Goal: Information Seeking & Learning: Understand process/instructions

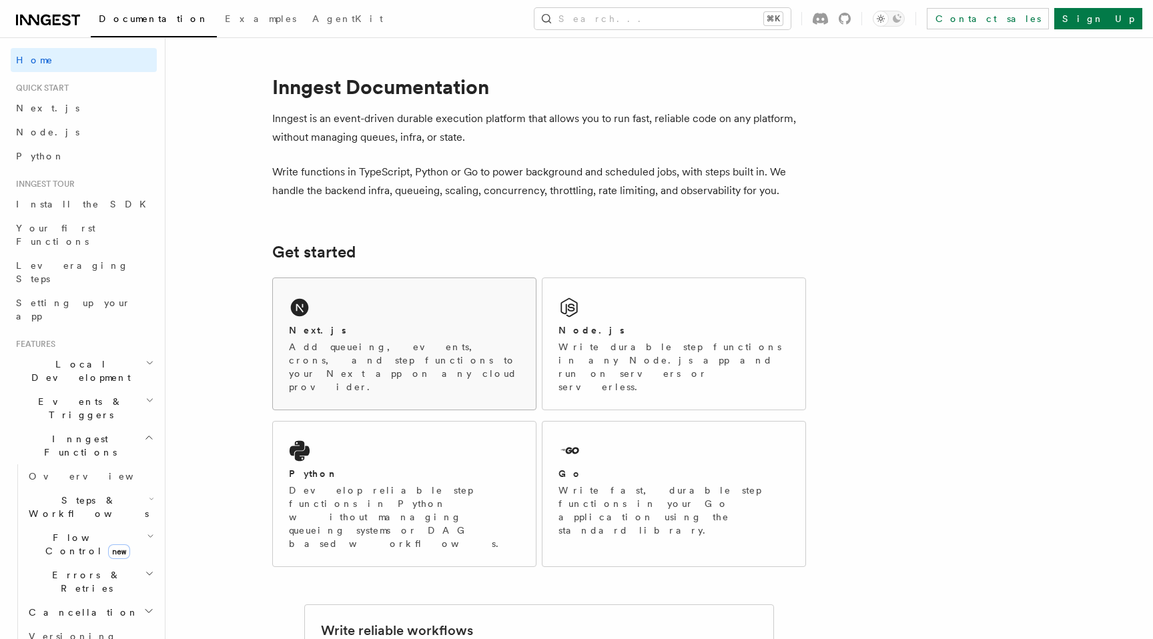
scroll to position [17, 0]
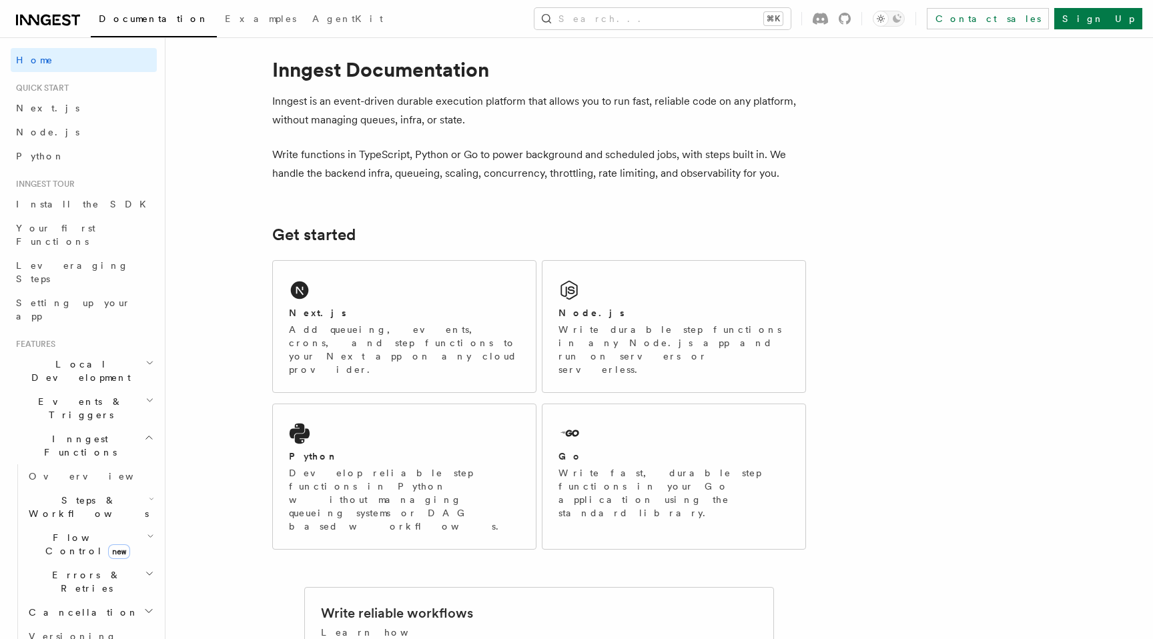
click at [517, 107] on p "Inngest is an event-driven durable execution platform that allows you to run fa…" at bounding box center [539, 110] width 534 height 37
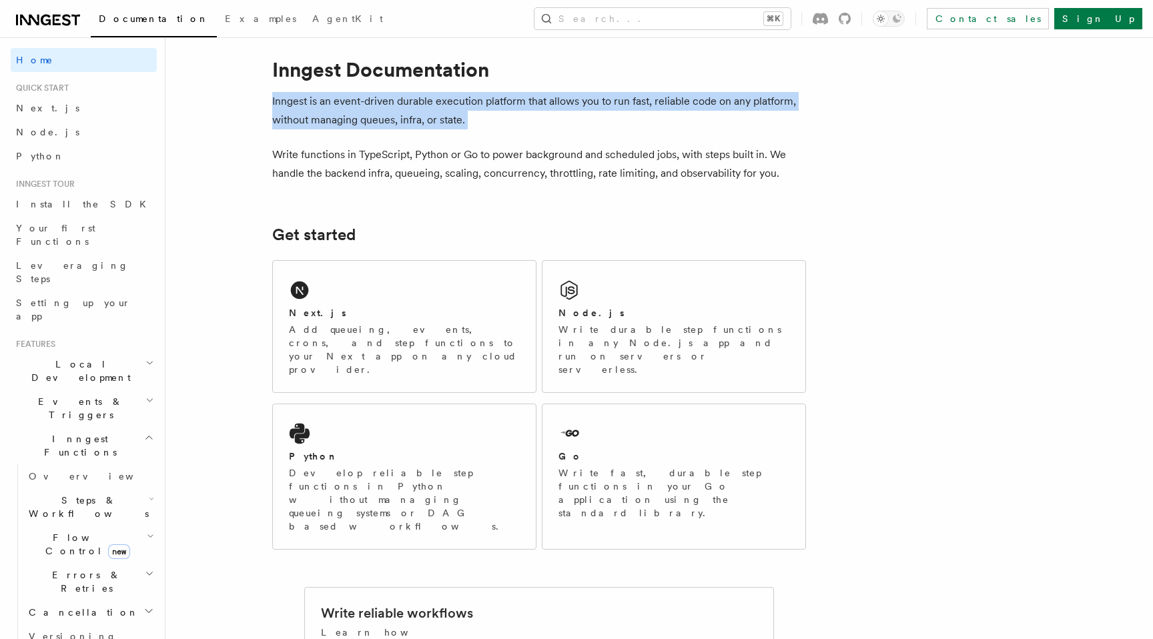
click at [517, 107] on p "Inngest is an event-driven durable execution platform that allows you to run fa…" at bounding box center [539, 110] width 534 height 37
click at [462, 127] on p "Inngest is an event-driven durable execution platform that allows you to run fa…" at bounding box center [539, 110] width 534 height 37
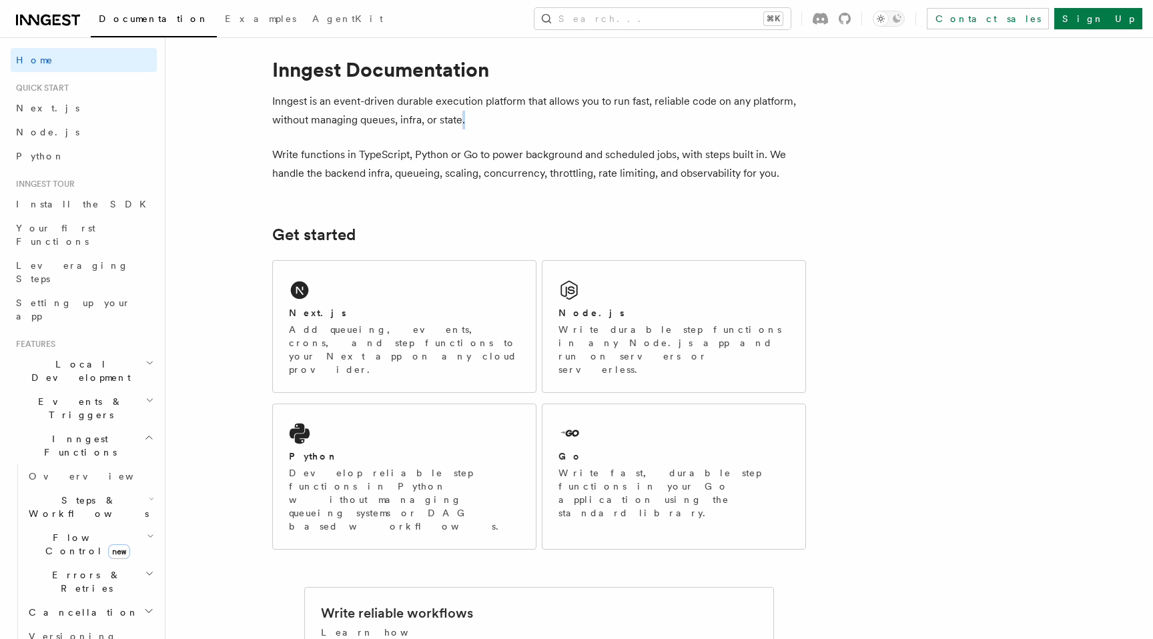
click at [462, 127] on p "Inngest is an event-driven durable execution platform that allows you to run fa…" at bounding box center [539, 110] width 534 height 37
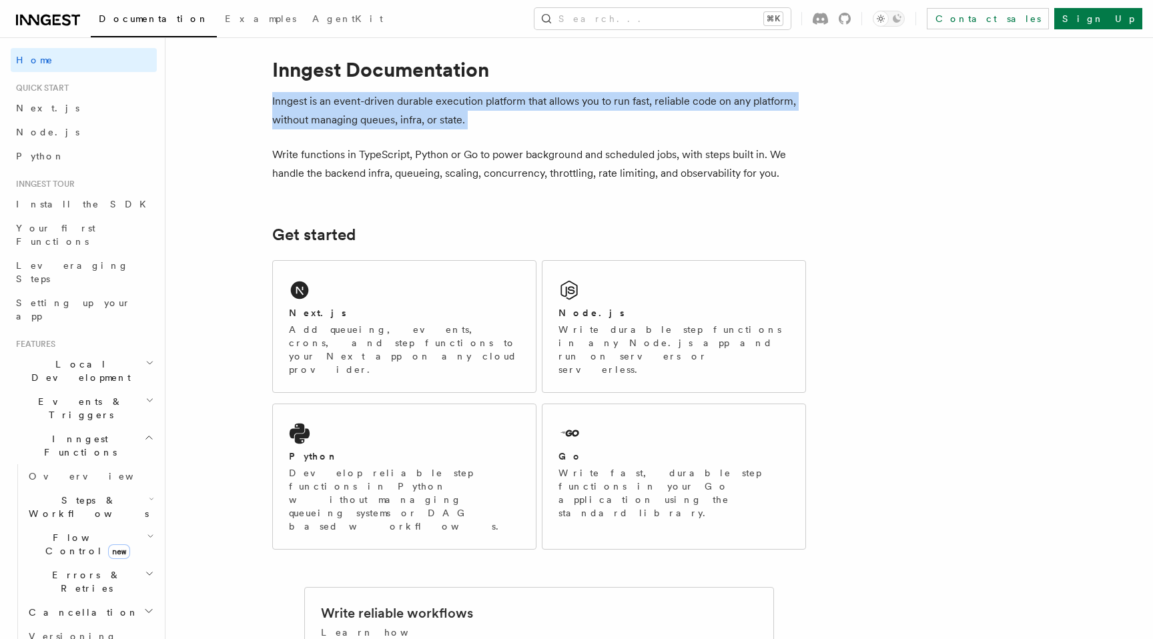
click at [462, 127] on p "Inngest is an event-driven durable execution platform that allows you to run fa…" at bounding box center [539, 110] width 534 height 37
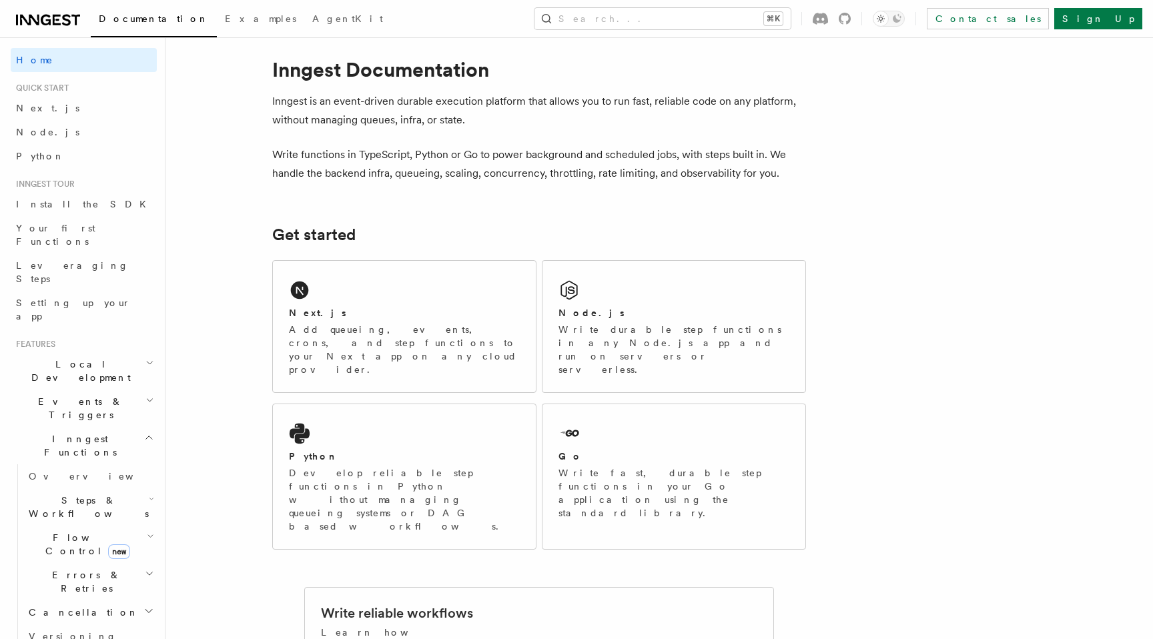
click at [384, 154] on p "Write functions in TypeScript, Python or Go to power background and scheduled j…" at bounding box center [539, 163] width 534 height 37
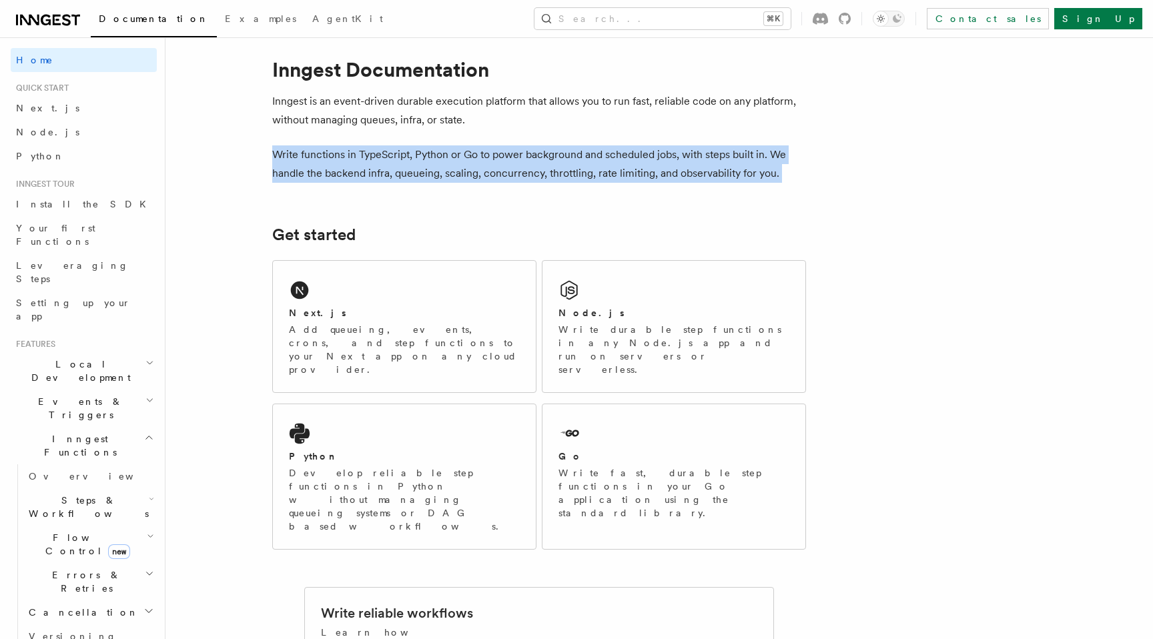
click at [384, 154] on p "Write functions in TypeScript, Python or Go to power background and scheduled j…" at bounding box center [539, 163] width 534 height 37
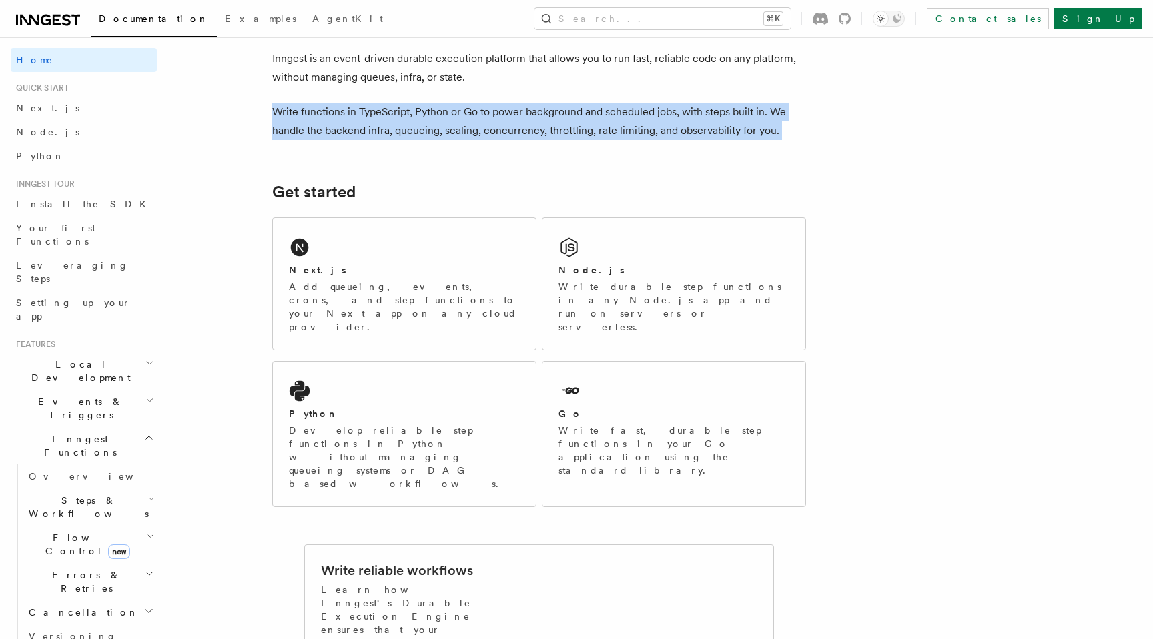
scroll to position [77, 0]
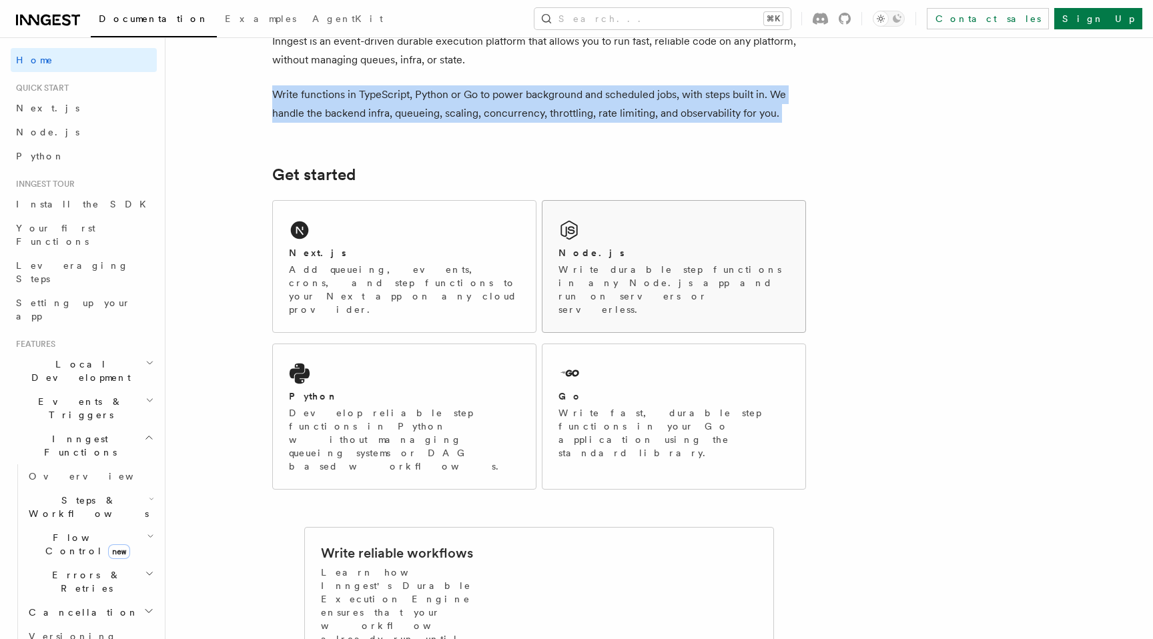
click at [672, 260] on div "Node.js Write durable step functions in any Node.js app and run on servers or s…" at bounding box center [673, 281] width 231 height 70
click at [428, 248] on div "Next.js" at bounding box center [404, 253] width 231 height 14
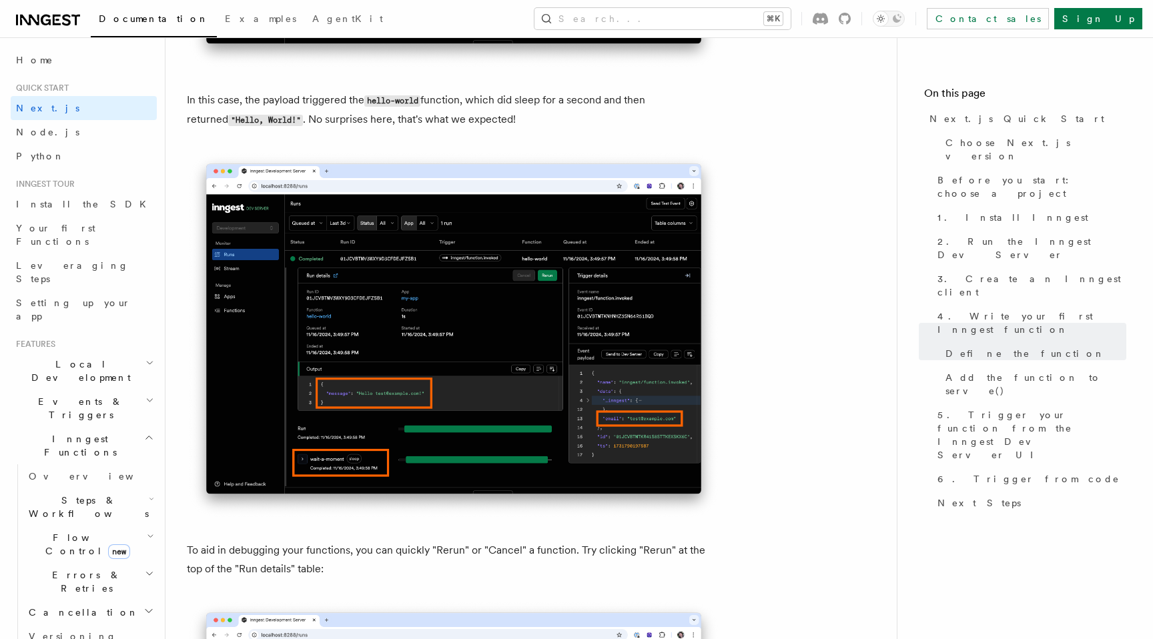
scroll to position [5426, 0]
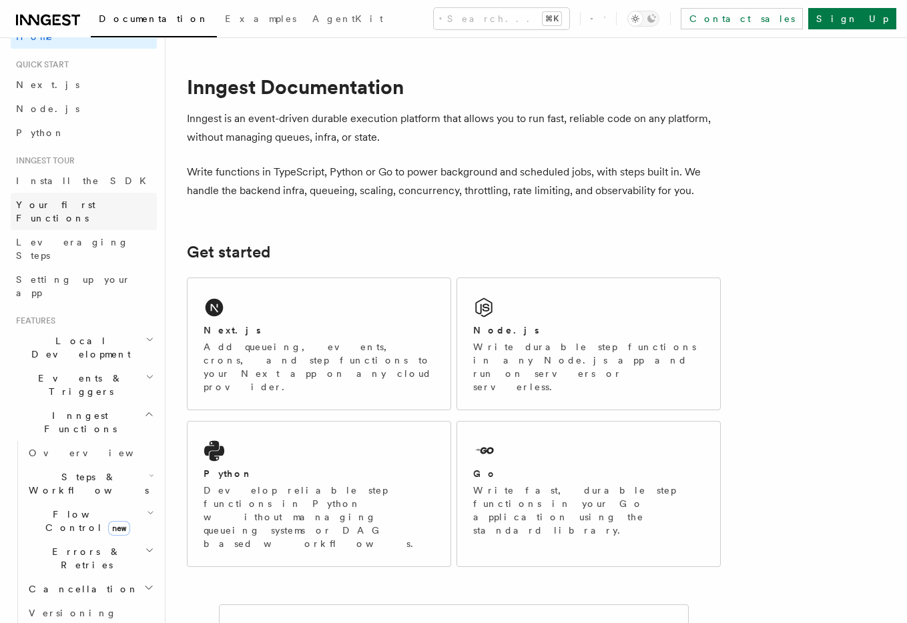
scroll to position [24, 0]
click at [70, 440] on link "Overview" at bounding box center [89, 452] width 133 height 24
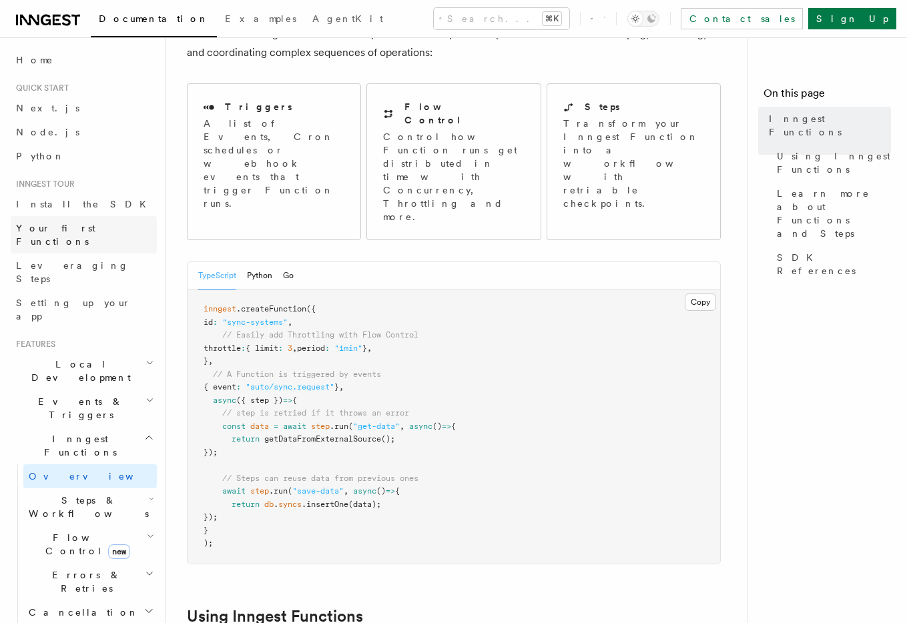
click at [85, 223] on span "Your first Functions" at bounding box center [55, 235] width 79 height 24
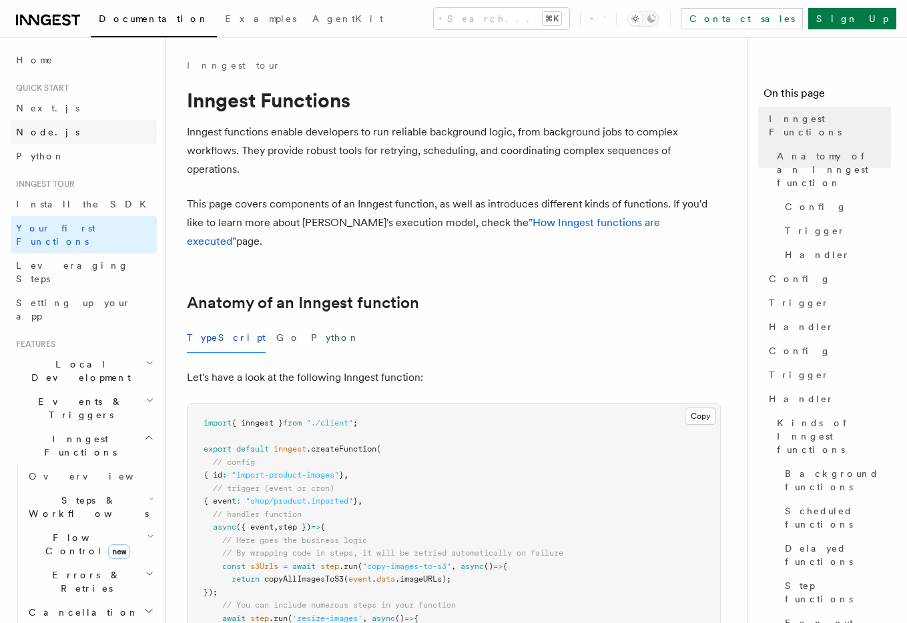
click at [63, 133] on link "Node.js" at bounding box center [84, 132] width 146 height 24
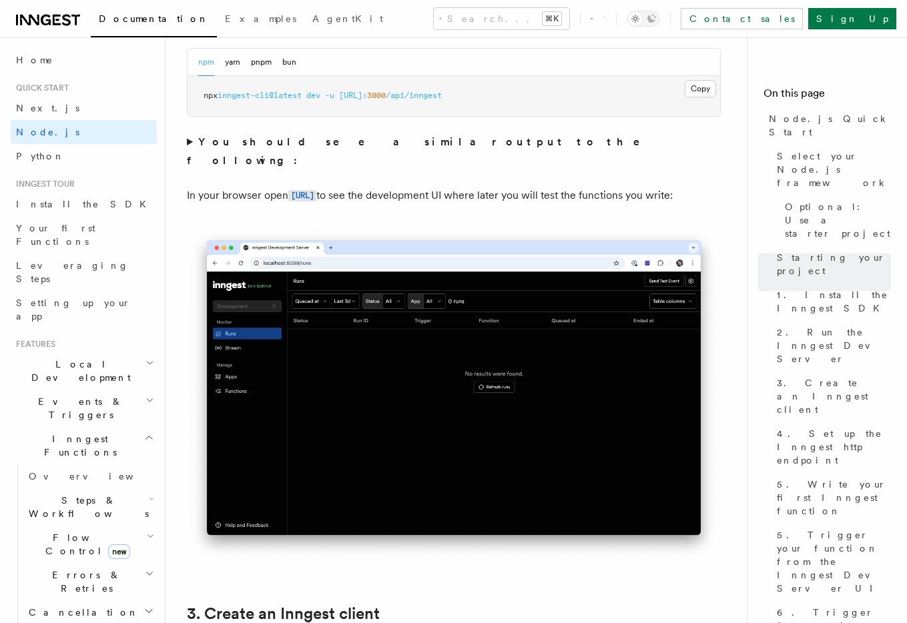
scroll to position [1145, 0]
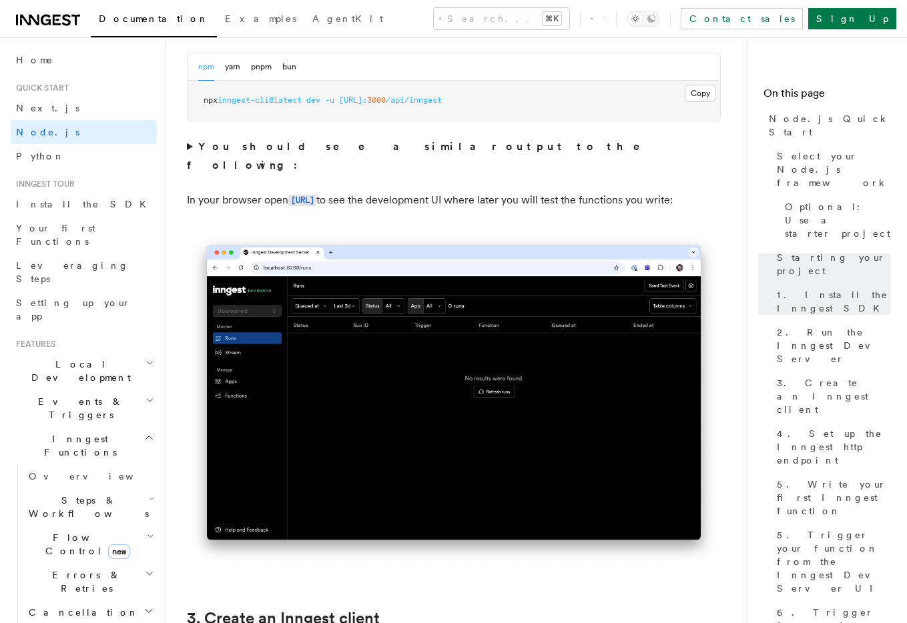
click at [610, 104] on pre "npx inngest-cli@latest dev -u http://localhost: 3000 /api/inngest" at bounding box center [453, 101] width 532 height 40
click at [283, 76] on button "bun" at bounding box center [289, 66] width 14 height 27
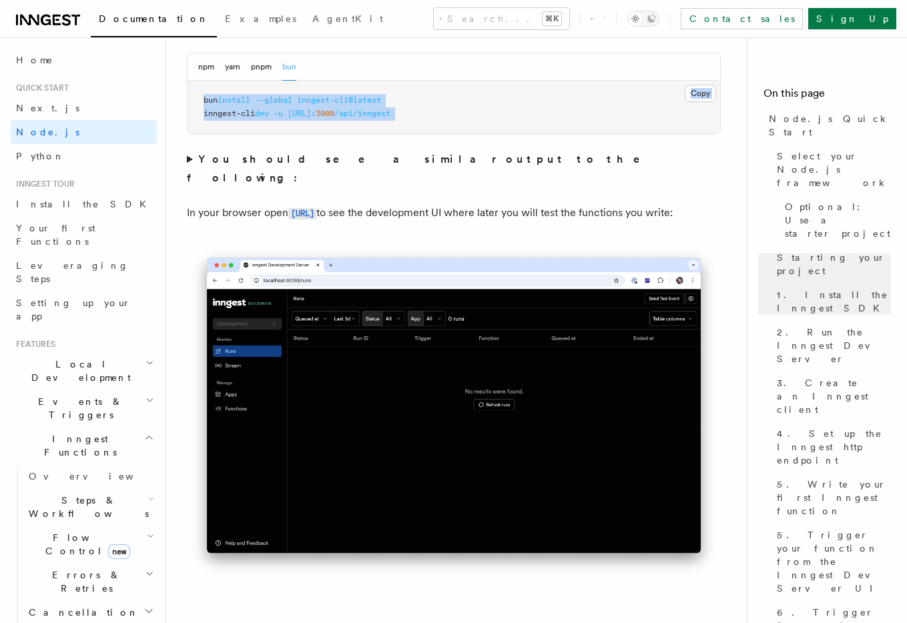
click at [507, 101] on pre "bun install --global inngest-cli@latest inngest-cli dev -u http://localhost: 30…" at bounding box center [453, 107] width 532 height 53
click at [205, 66] on button "npm" at bounding box center [206, 66] width 16 height 27
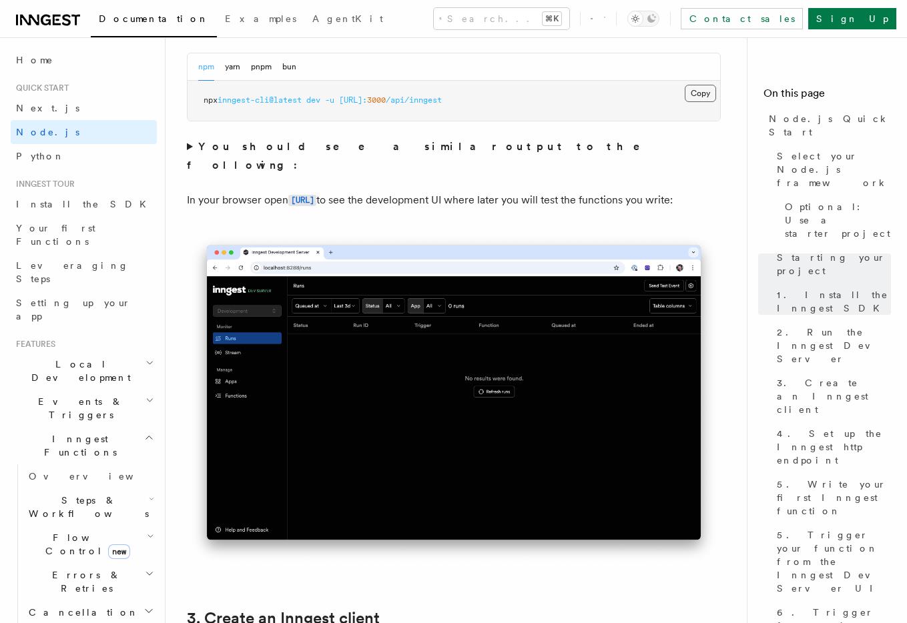
click at [707, 97] on button "Copy Copied" at bounding box center [699, 93] width 31 height 17
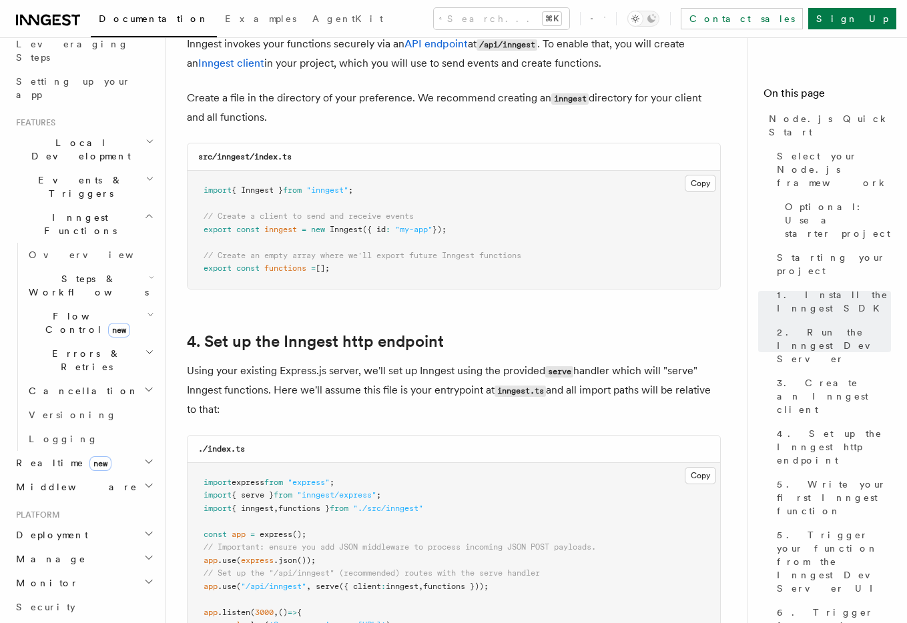
scroll to position [223, 0]
click at [148, 308] on icon "button" at bounding box center [150, 313] width 7 height 11
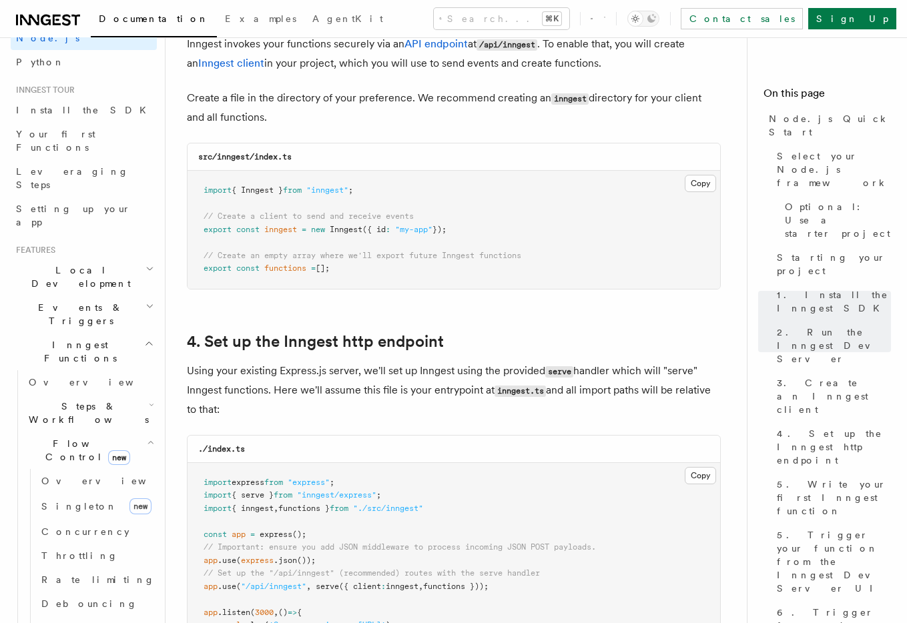
scroll to position [95, 0]
click at [145, 300] on icon "button" at bounding box center [149, 305] width 9 height 11
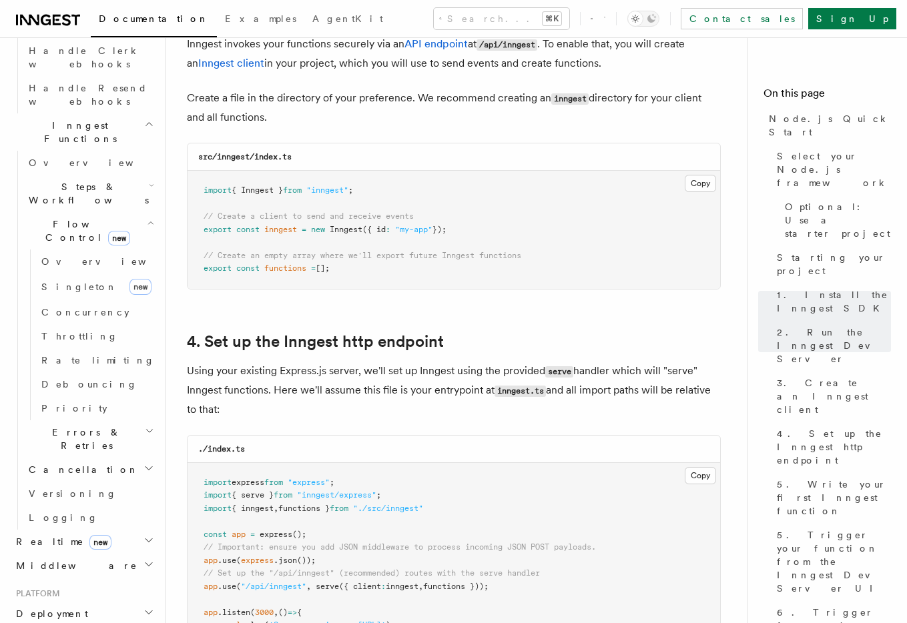
scroll to position [1109, 0]
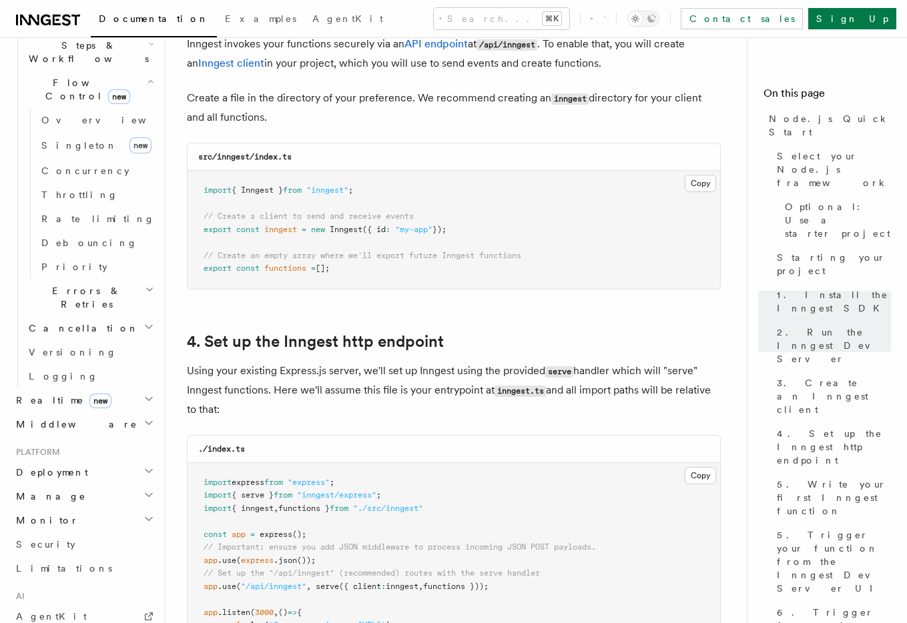
click at [53, 508] on h2 "Monitor" at bounding box center [84, 520] width 146 height 24
click at [58, 484] on h2 "Manage" at bounding box center [84, 496] width 146 height 24
click at [80, 460] on h2 "Deployment" at bounding box center [84, 472] width 146 height 24
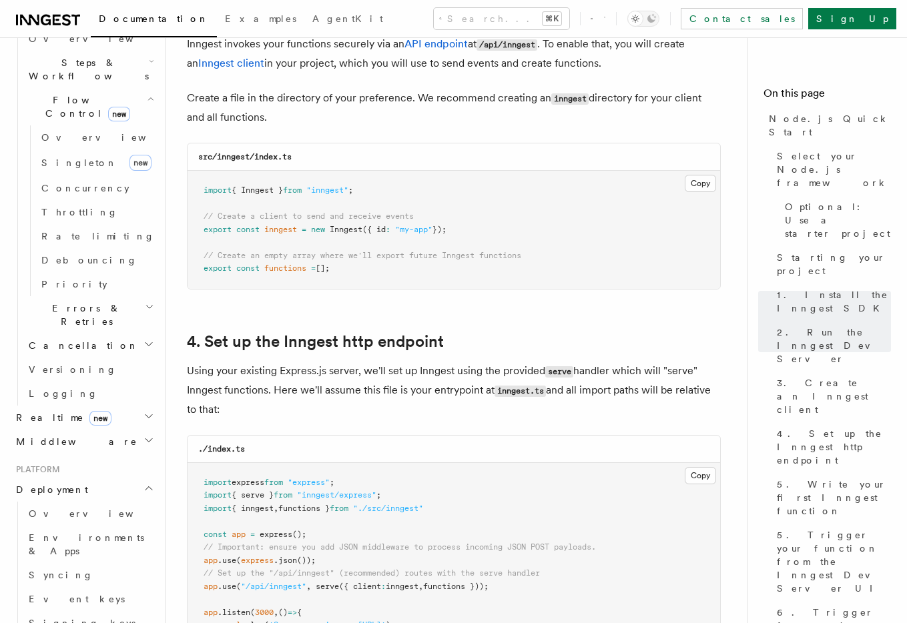
scroll to position [1085, 0]
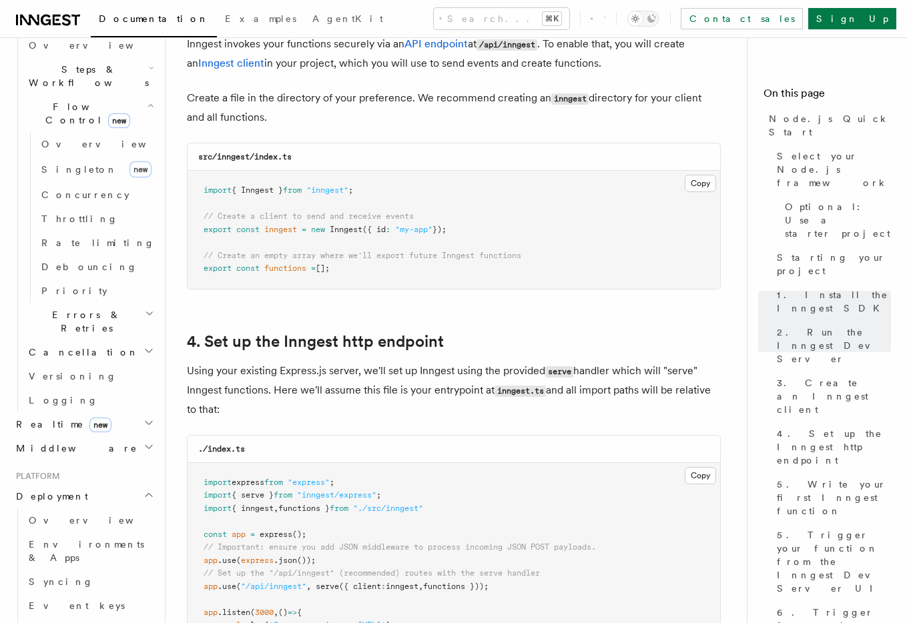
click at [126, 436] on h2 "Middleware" at bounding box center [84, 448] width 146 height 24
click at [544, 110] on p "Create a file in the directory of your preference. We recommend creating an inn…" at bounding box center [454, 108] width 534 height 38
